Goal: Transaction & Acquisition: Purchase product/service

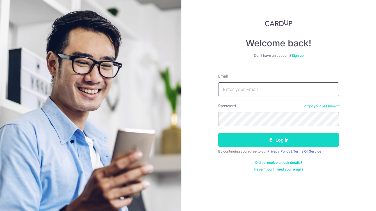
type input "junda07@gmail.com"
click at [267, 145] on button "Log in" at bounding box center [278, 140] width 121 height 14
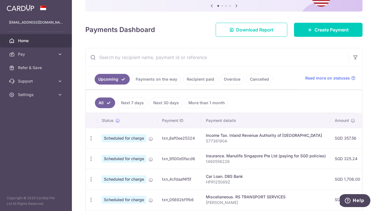
scroll to position [72, 0]
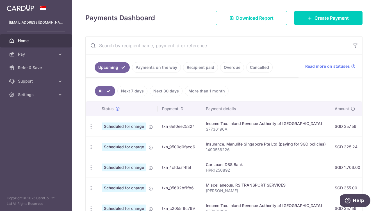
click at [196, 69] on link "Recipient paid" at bounding box center [200, 67] width 35 height 11
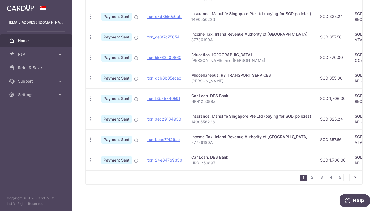
scroll to position [196, 0]
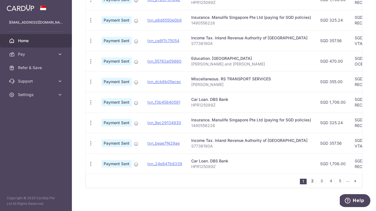
click at [314, 182] on link "2" at bounding box center [312, 180] width 7 height 7
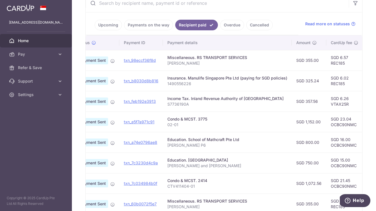
scroll to position [0, 0]
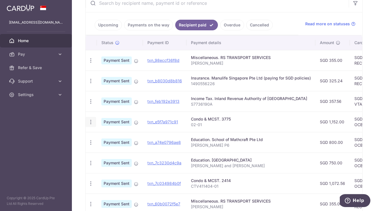
click at [93, 122] on icon "button" at bounding box center [91, 122] width 6 height 6
click at [80, 120] on div "× Pause Schedule Pause all future payments in this series Pause just this one p…" at bounding box center [224, 105] width 304 height 211
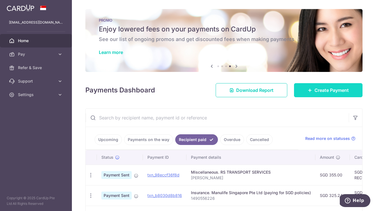
click at [340, 93] on span "Create Payment" at bounding box center [331, 90] width 34 height 7
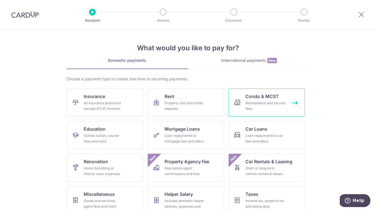
click at [274, 100] on div "Maintenance and service fees" at bounding box center [265, 105] width 40 height 11
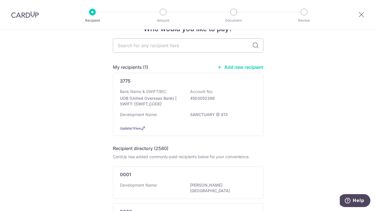
scroll to position [19, 0]
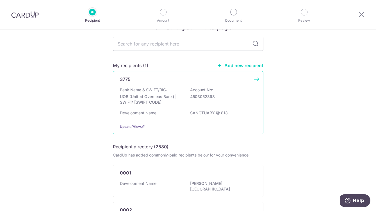
click at [174, 111] on div "Development Name: SANCTUARY @ 813" at bounding box center [188, 114] width 136 height 9
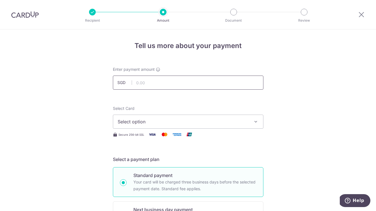
click at [171, 86] on input "text" at bounding box center [188, 82] width 150 height 14
type input "1,152.00"
click at [142, 118] on button "Select option" at bounding box center [188, 121] width 150 height 14
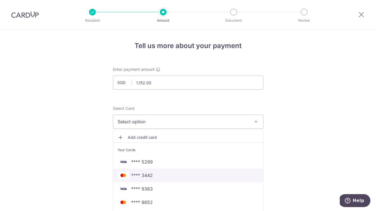
click at [156, 172] on span "**** 3442" at bounding box center [188, 175] width 141 height 7
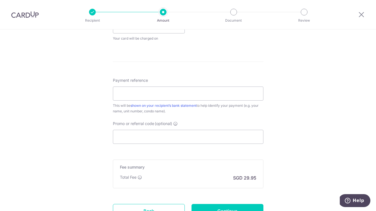
scroll to position [274, 0]
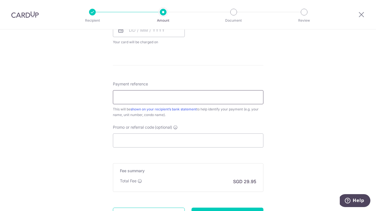
click at [136, 97] on input "Payment reference" at bounding box center [188, 97] width 150 height 14
type input "0201"
click at [120, 143] on input "Promo or referral code (optional)" at bounding box center [188, 140] width 150 height 14
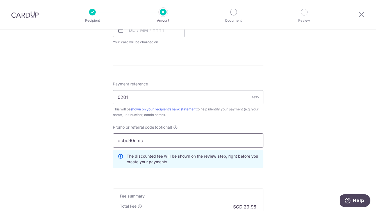
type input "ocbc90nmc"
click at [64, 145] on div "Tell us more about your payment Enter payment amount SGD 1,152.00 1152.00 Selec…" at bounding box center [188, 22] width 376 height 533
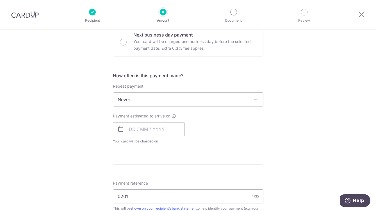
scroll to position [352, 0]
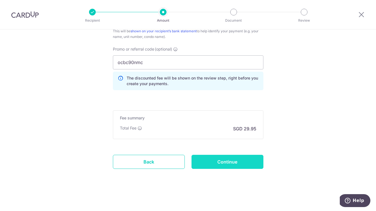
click at [236, 167] on input "Continue" at bounding box center [227, 162] width 72 height 14
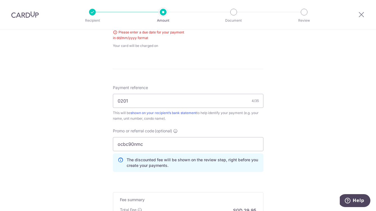
scroll to position [206, 0]
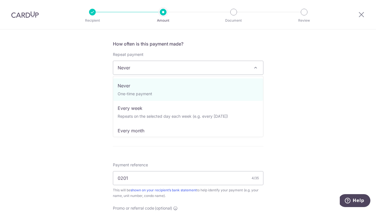
click at [125, 69] on span "Never" at bounding box center [188, 67] width 150 height 13
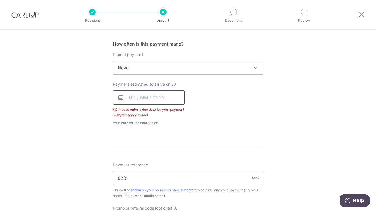
click at [148, 99] on input "text" at bounding box center [149, 97] width 72 height 14
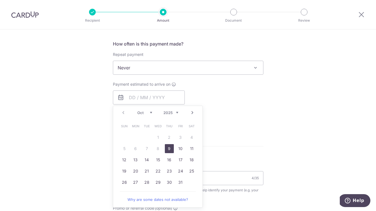
click at [167, 150] on link "9" at bounding box center [169, 148] width 9 height 9
type input "[DATE]"
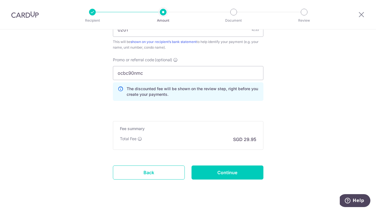
scroll to position [366, 0]
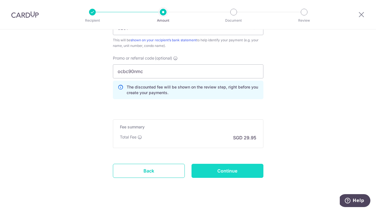
click at [210, 170] on input "Continue" at bounding box center [227, 171] width 72 height 14
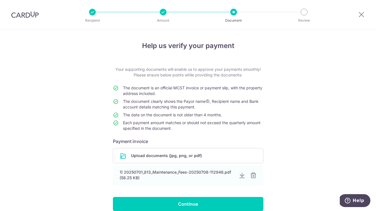
scroll to position [34, 0]
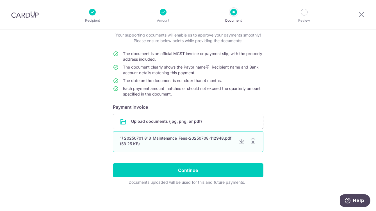
click at [254, 142] on div at bounding box center [252, 141] width 7 height 7
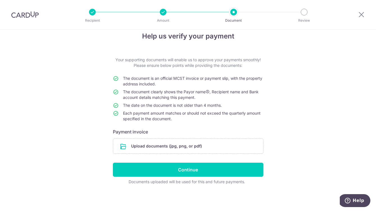
scroll to position [10, 0]
click at [180, 148] on input "file" at bounding box center [188, 146] width 150 height 15
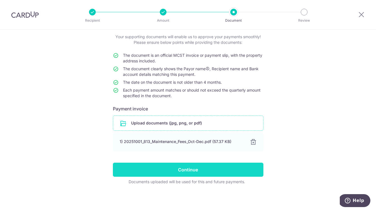
scroll to position [29, 0]
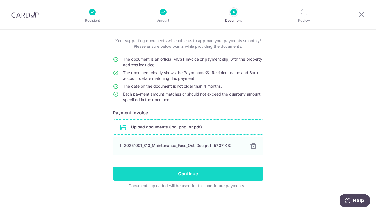
click at [157, 171] on input "Continue" at bounding box center [188, 173] width 150 height 14
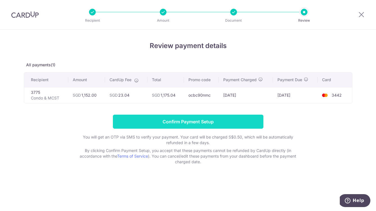
click at [178, 120] on input "Confirm Payment Setup" at bounding box center [188, 121] width 150 height 14
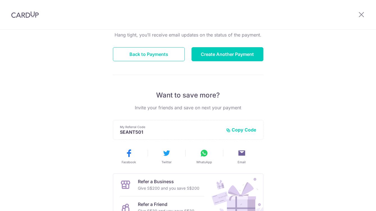
scroll to position [65, 0]
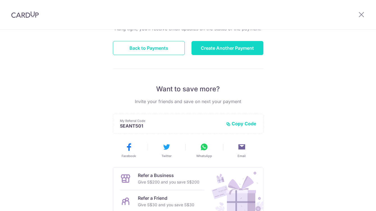
click at [231, 48] on button "Create Another Payment" at bounding box center [227, 48] width 72 height 14
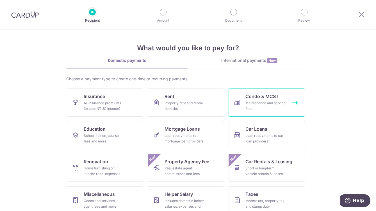
click at [266, 95] on span "Condo & MCST" at bounding box center [261, 96] width 33 height 7
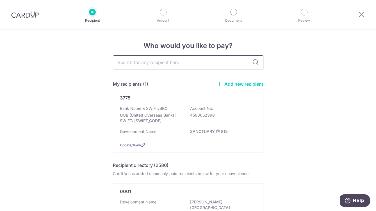
click at [142, 64] on input "text" at bounding box center [188, 62] width 150 height 14
type input "chestervale"
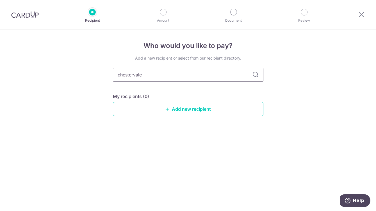
click at [158, 77] on input "chestervale" at bounding box center [188, 75] width 150 height 14
click at [256, 74] on icon at bounding box center [255, 74] width 7 height 7
click at [189, 76] on input "chestervale" at bounding box center [188, 75] width 150 height 14
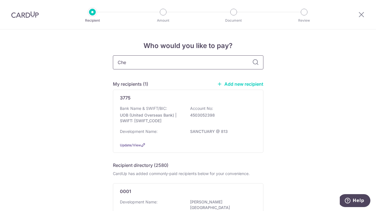
type input "Ches"
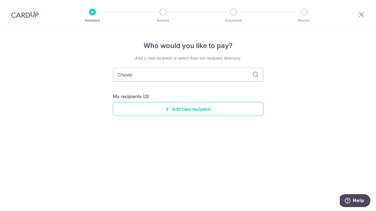
type input "Chester"
click at [188, 113] on link "Add new recipient" at bounding box center [188, 109] width 150 height 14
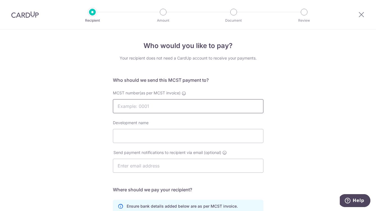
click at [186, 109] on input "MCST number(as per MCST invoice)" at bounding box center [188, 106] width 150 height 14
type input "2414"
click at [202, 137] on input "Development name" at bounding box center [188, 136] width 150 height 14
type input "Chestervale"
click at [193, 165] on input "text" at bounding box center [188, 166] width 150 height 14
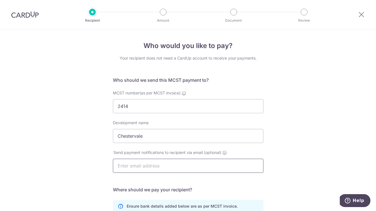
scroll to position [42, 0]
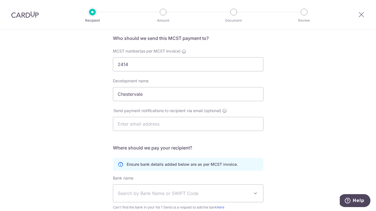
click at [59, 105] on div "Who would you like to pay? Your recipient does not need a CardUp account to rec…" at bounding box center [188, 136] width 376 height 297
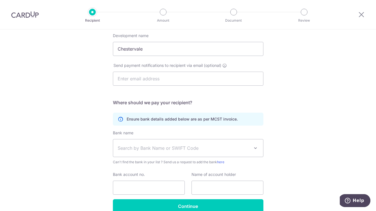
scroll to position [103, 0]
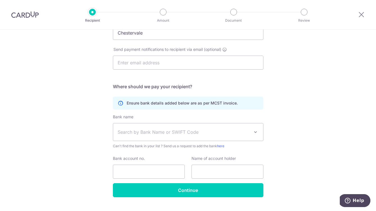
click at [156, 134] on span "Search by Bank Name or SWIFT Code" at bounding box center [184, 131] width 132 height 7
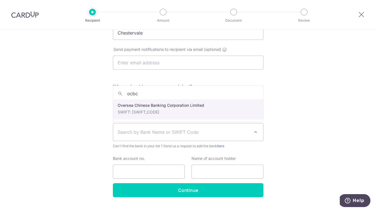
type input "ocbc"
select select "12"
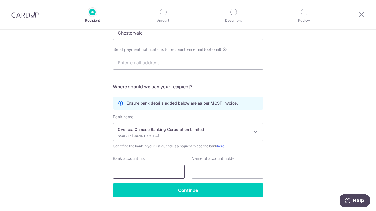
click at [139, 174] on input "Bank account no." at bounding box center [149, 171] width 72 height 14
type input "501508113001"
click at [222, 175] on input "text" at bounding box center [227, 171] width 72 height 14
type input "MCST2414"
click at [77, 131] on div "Who would you like to pay? Your recipient does not need a CardUp account to rec…" at bounding box center [188, 74] width 376 height 297
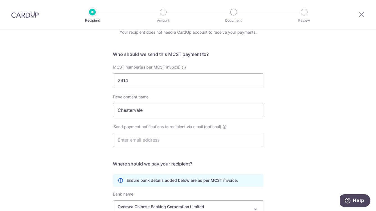
scroll to position [116, 0]
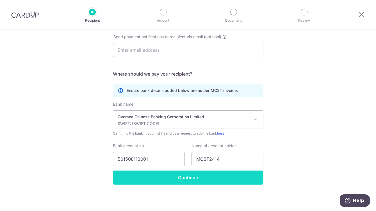
click at [180, 180] on input "Continue" at bounding box center [188, 177] width 150 height 14
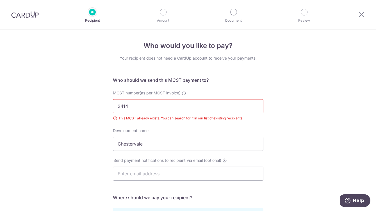
click at [203, 104] on input "2414" at bounding box center [188, 106] width 150 height 14
click at [207, 118] on div "This MCST already exists. You can search for it in our list of existing recipie…" at bounding box center [188, 118] width 150 height 6
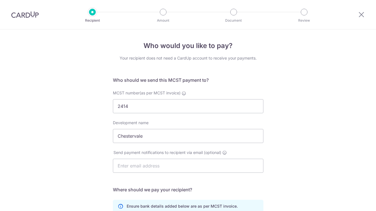
select select "12"
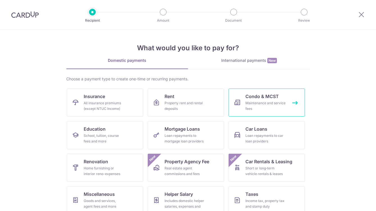
click at [291, 113] on link "Condo & MCST Maintenance and service fees" at bounding box center [266, 102] width 76 height 28
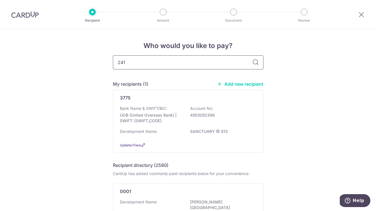
type input "2414"
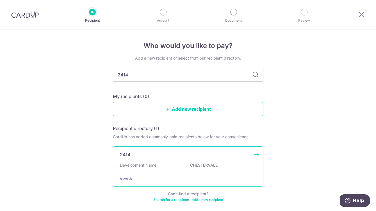
click at [187, 158] on div "2414 Development Name: [GEOGRAPHIC_DATA] View" at bounding box center [188, 166] width 150 height 40
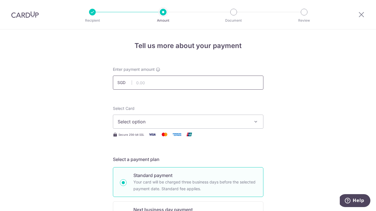
click at [201, 84] on input "text" at bounding box center [188, 82] width 150 height 14
type input "1,072.56"
click at [188, 119] on span "Select option" at bounding box center [183, 121] width 131 height 7
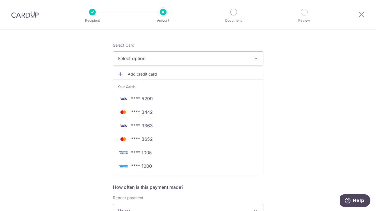
scroll to position [71, 0]
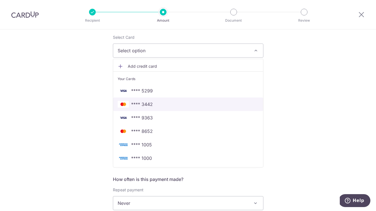
click at [193, 102] on span "**** 3442" at bounding box center [188, 104] width 141 height 7
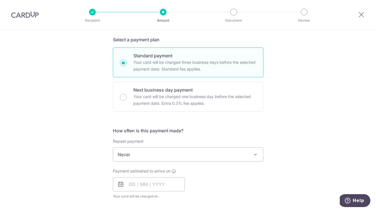
scroll to position [148, 0]
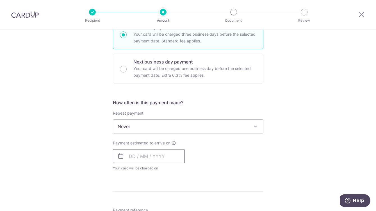
click at [136, 156] on input "text" at bounding box center [149, 156] width 72 height 14
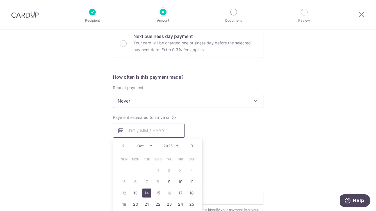
scroll to position [182, 0]
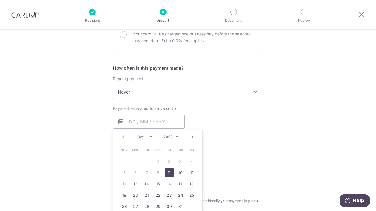
click at [171, 173] on link "9" at bounding box center [169, 172] width 9 height 9
type input "[DATE]"
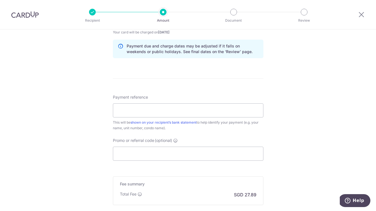
scroll to position [288, 0]
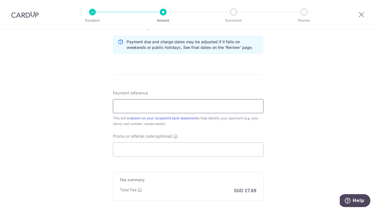
click at [115, 104] on input "Payment reference" at bounding box center [188, 106] width 150 height 14
type input "CTV411404-01"
click at [140, 151] on input "Promo or referral code (optional)" at bounding box center [188, 149] width 150 height 14
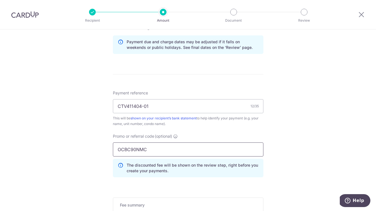
type input "OCBC90NMC"
click at [81, 134] on div "Tell us more about your payment Enter payment amount SGD 1,072.56 1072.56 Selec…" at bounding box center [188, 20] width 376 height 556
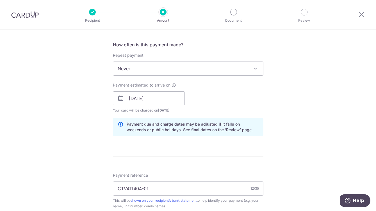
scroll to position [375, 0]
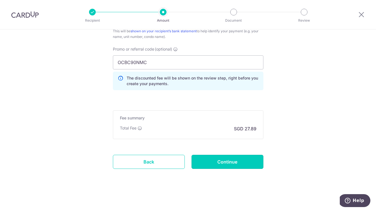
click at [243, 165] on input "Continue" at bounding box center [227, 162] width 72 height 14
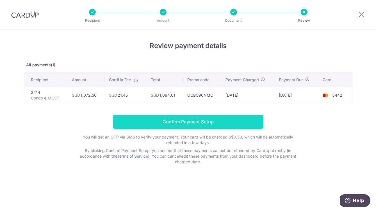
click at [183, 121] on input "Confirm Payment Setup" at bounding box center [188, 121] width 150 height 14
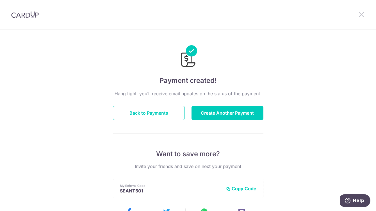
click at [361, 15] on icon at bounding box center [361, 14] width 7 height 7
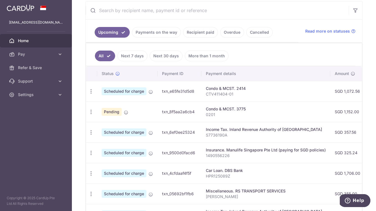
scroll to position [16, 0]
